Goal: Find contact information: Find contact information

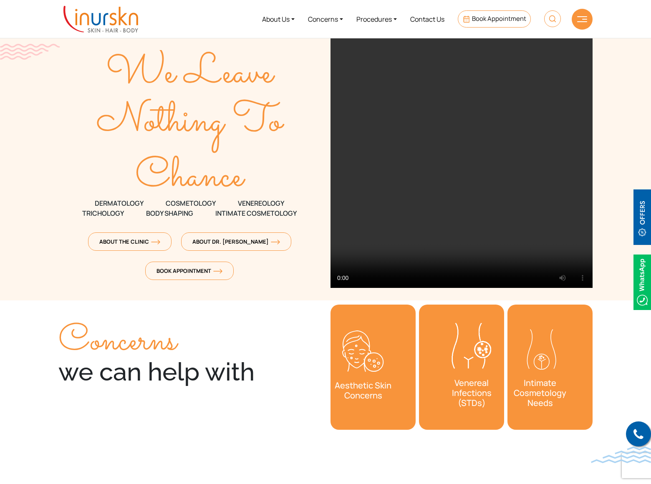
scroll to position [3036, 0]
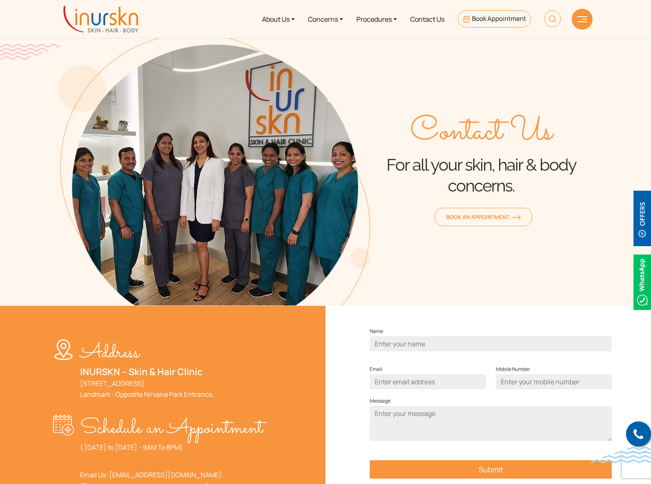
scroll to position [567, 0]
